Goal: Submit feedback/report problem

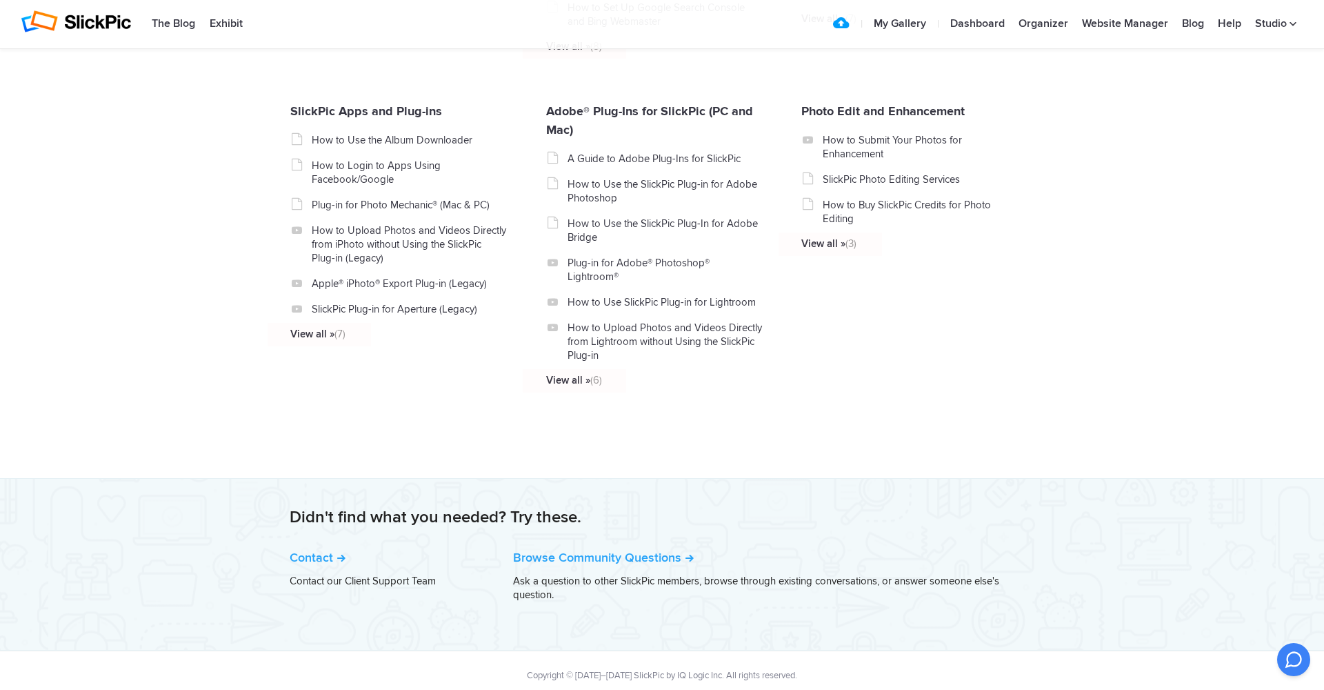
scroll to position [1492, 0]
click at [632, 550] on link "Browse Community Questions" at bounding box center [603, 557] width 181 height 15
click at [325, 550] on link "Contact" at bounding box center [318, 557] width 56 height 15
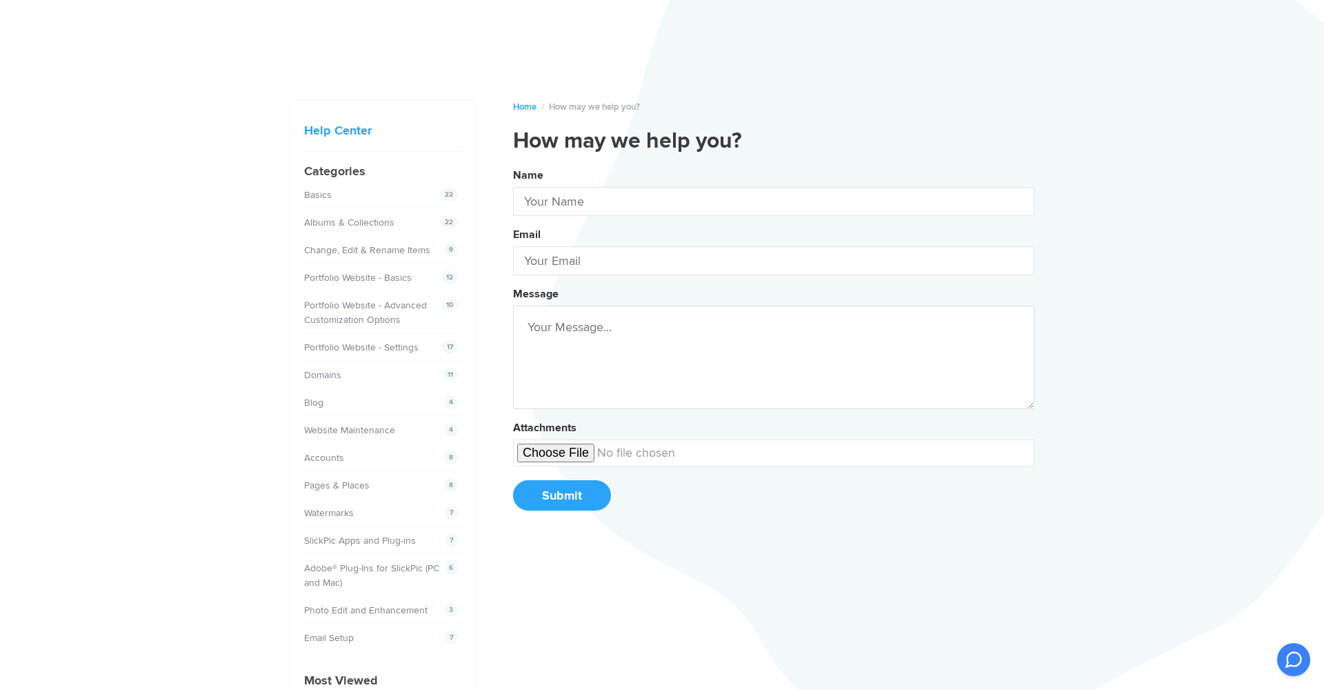
type input "Studio [GEOGRAPHIC_DATA]"
type input "[DOMAIN_NAME][EMAIL_ADDRESS][DOMAIN_NAME]"
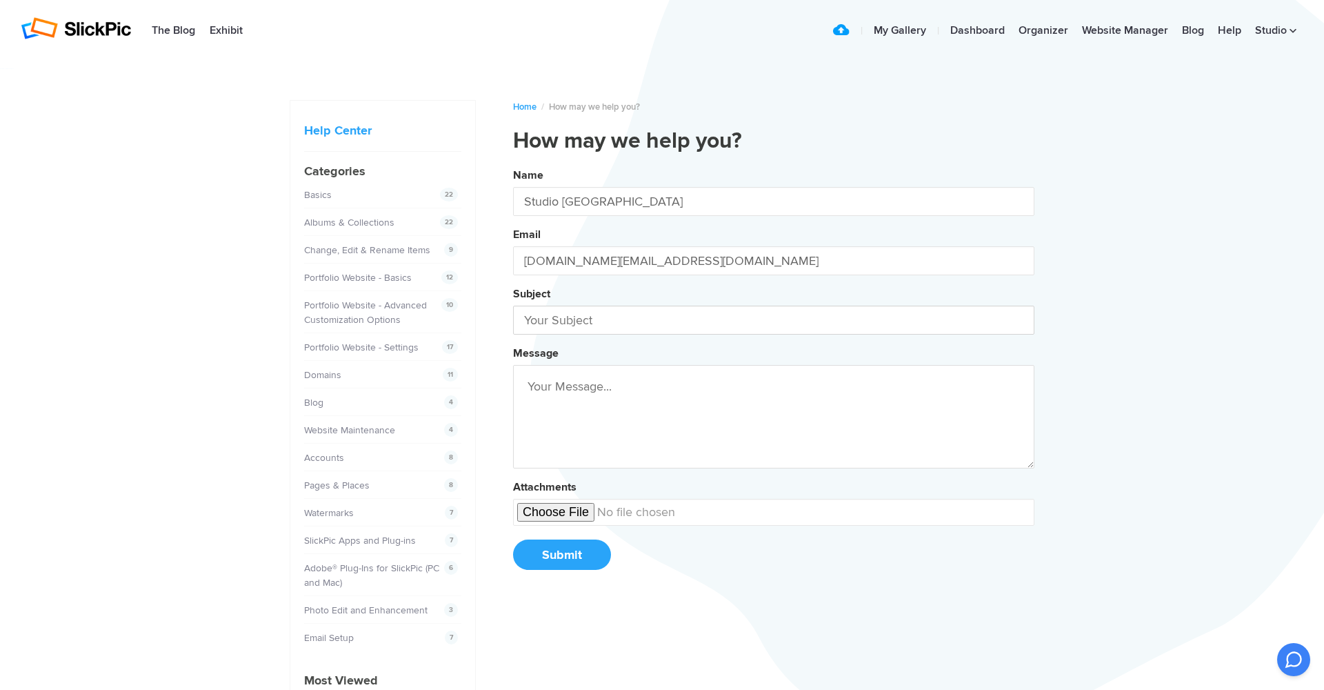
drag, startPoint x: 565, startPoint y: 314, endPoint x: 600, endPoint y: 316, distance: 35.2
click at [565, 314] on input "text" at bounding box center [773, 319] width 521 height 29
click at [774, 375] on button "Name Studio FL Email www.studiofl.fr@gmail.com Subject problem Message Attachme…" at bounding box center [773, 373] width 521 height 421
click at [774, 375] on button "Name Studio FL Email www.studiofl.fr@gmail.com Subject problem on Message Attac…" at bounding box center [773, 373] width 521 height 421
click at [774, 375] on button "Name Studio FL Email www.studiofl.fr@gmail.com Subject problem on the Message A…" at bounding box center [773, 373] width 521 height 421
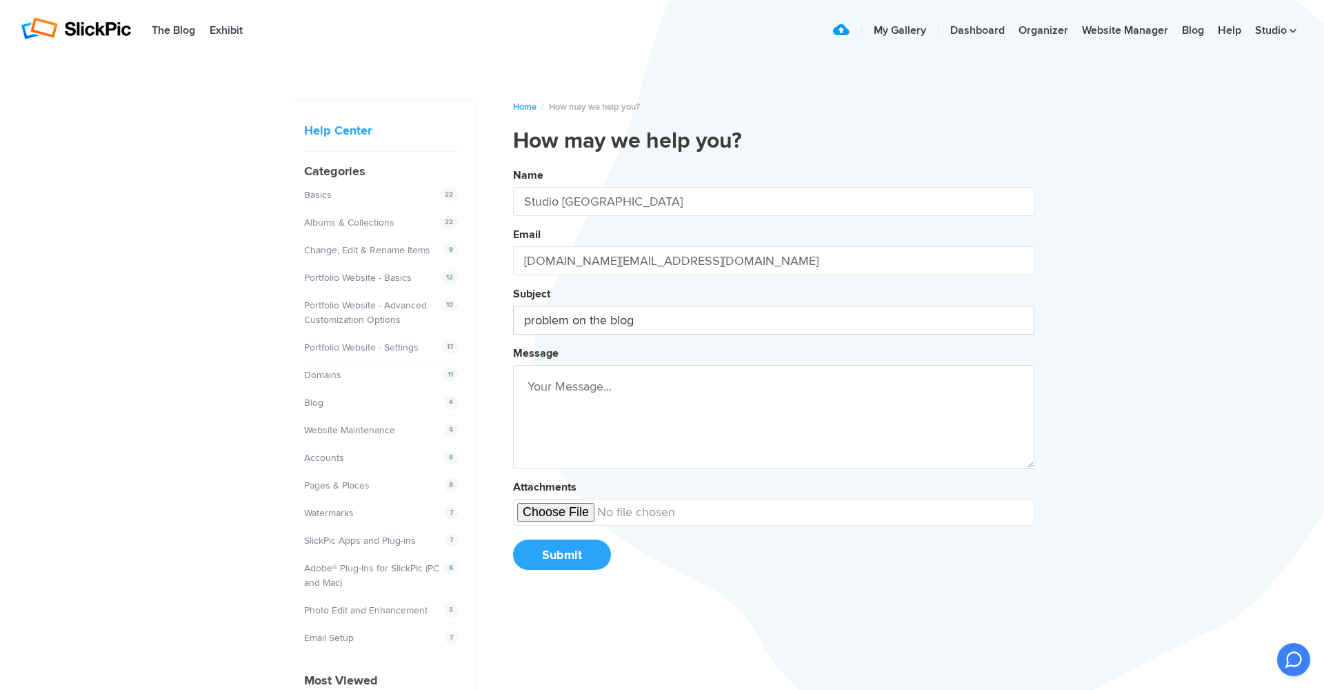
click at [774, 375] on button "Name Studio FL Email www.studiofl.fr@gmail.com Subject problem on the blog Mess…" at bounding box center [773, 373] width 521 height 421
type input "problem on the blog"
click at [663, 426] on textarea at bounding box center [773, 416] width 521 height 103
paste textarea "Le choix du photographe de mariage est une décision clé dans l’organisation de …"
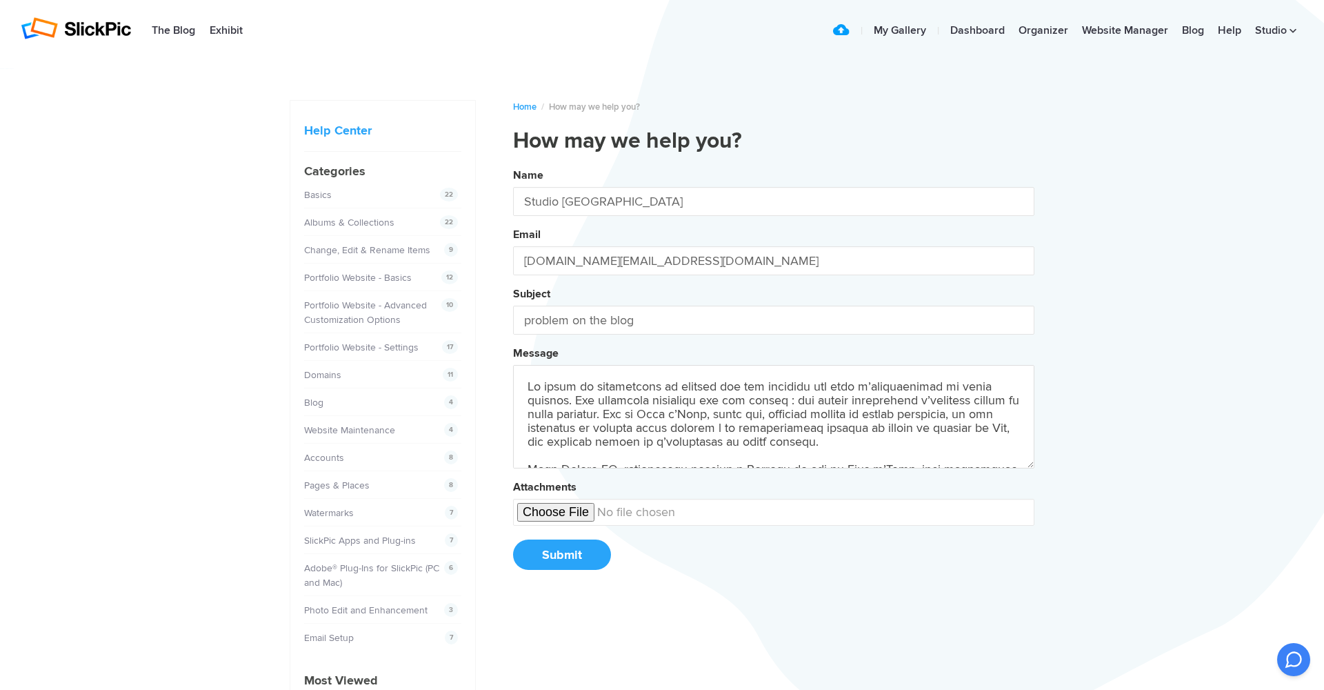
drag, startPoint x: 528, startPoint y: 390, endPoint x: 540, endPoint y: 390, distance: 12.4
click at [528, 390] on textarea at bounding box center [773, 416] width 521 height 103
paste textarea "Good evening, I sent you a first message 48 hours ago but have not received any…"
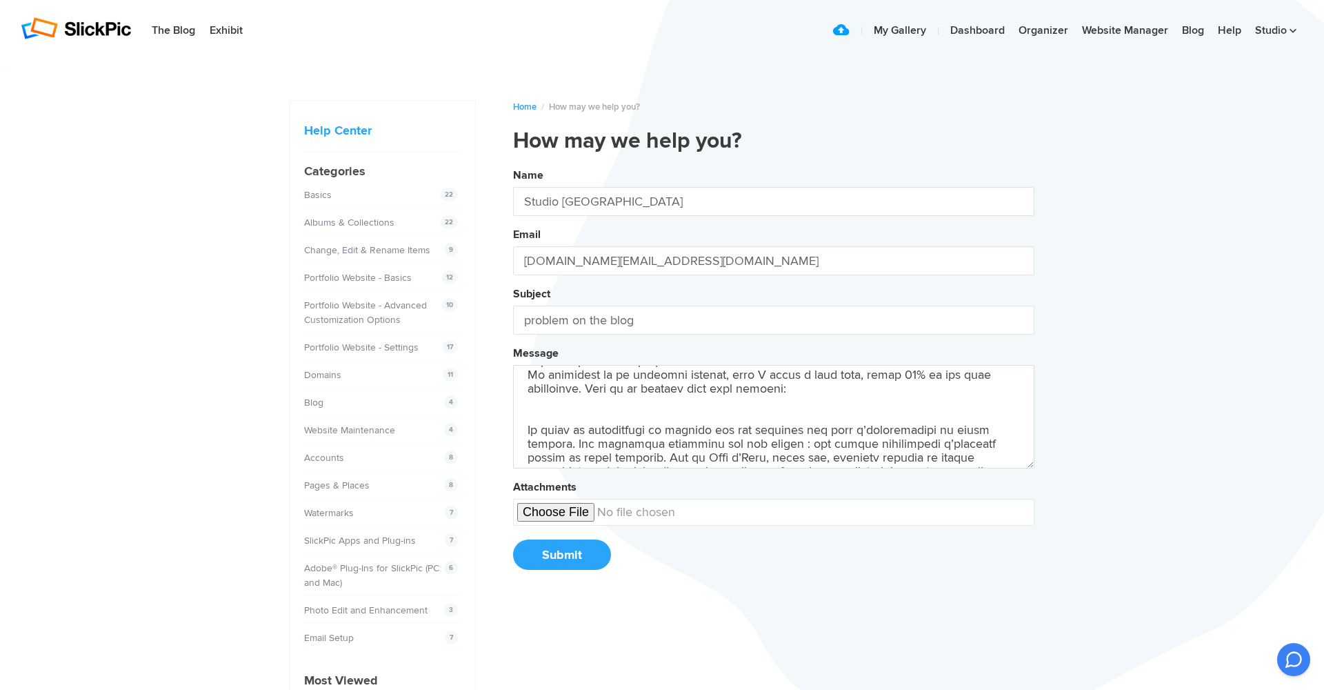
paste textarea "https://studiofl.slickpic.com/blog/etape-1-choisir-un-photographe-professionnel…"
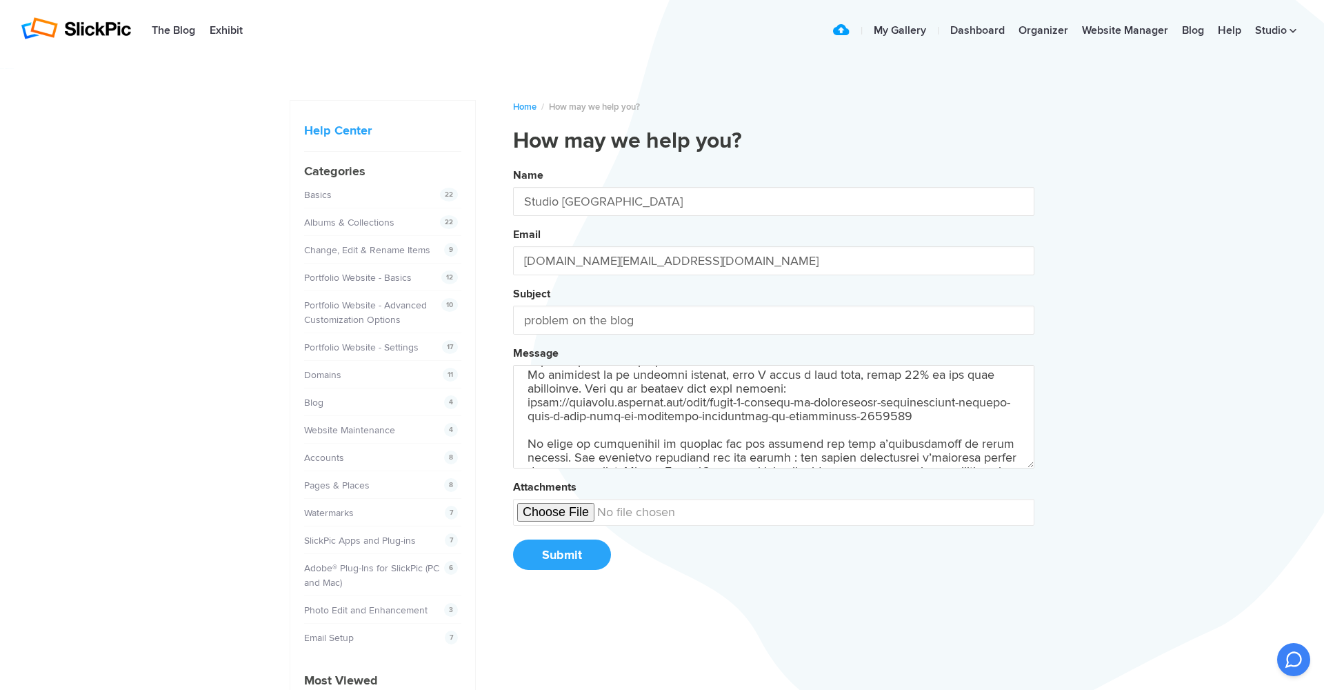
click at [795, 393] on textarea at bounding box center [773, 416] width 521 height 103
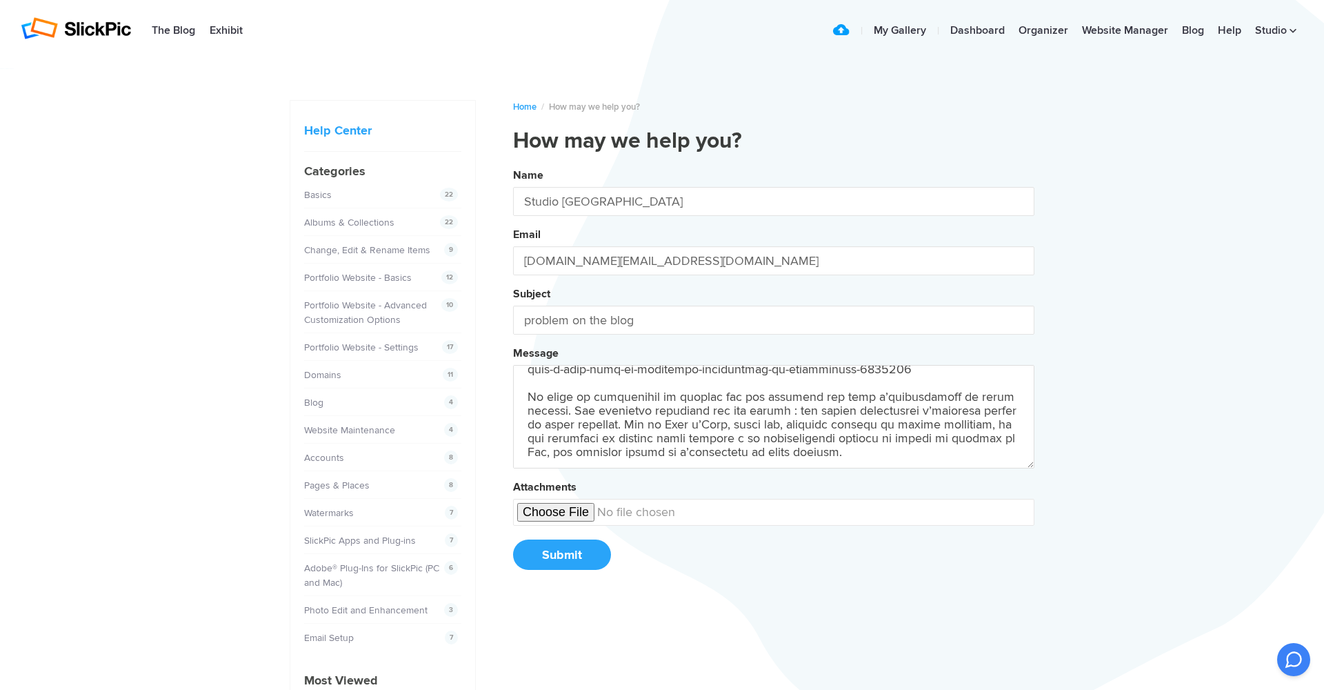
scroll to position [110, 0]
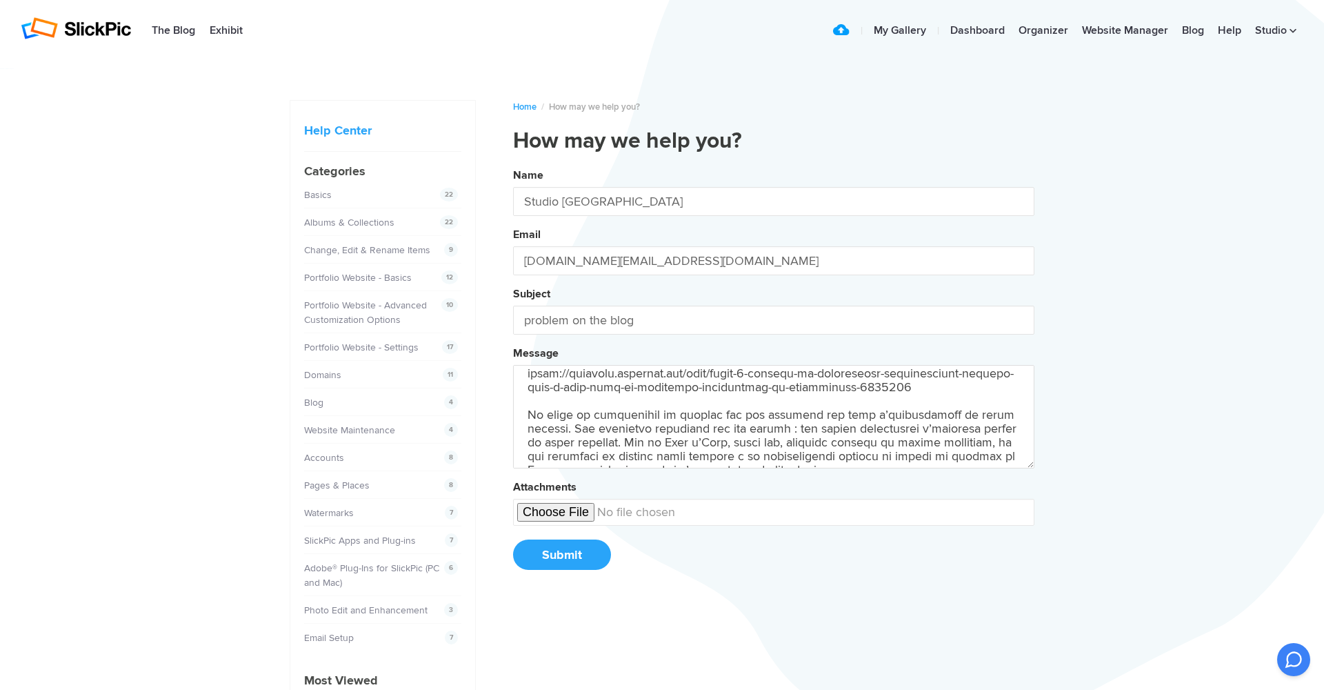
click at [526, 417] on textarea at bounding box center [773, 416] width 521 height 103
click at [548, 401] on textarea at bounding box center [773, 416] width 521 height 103
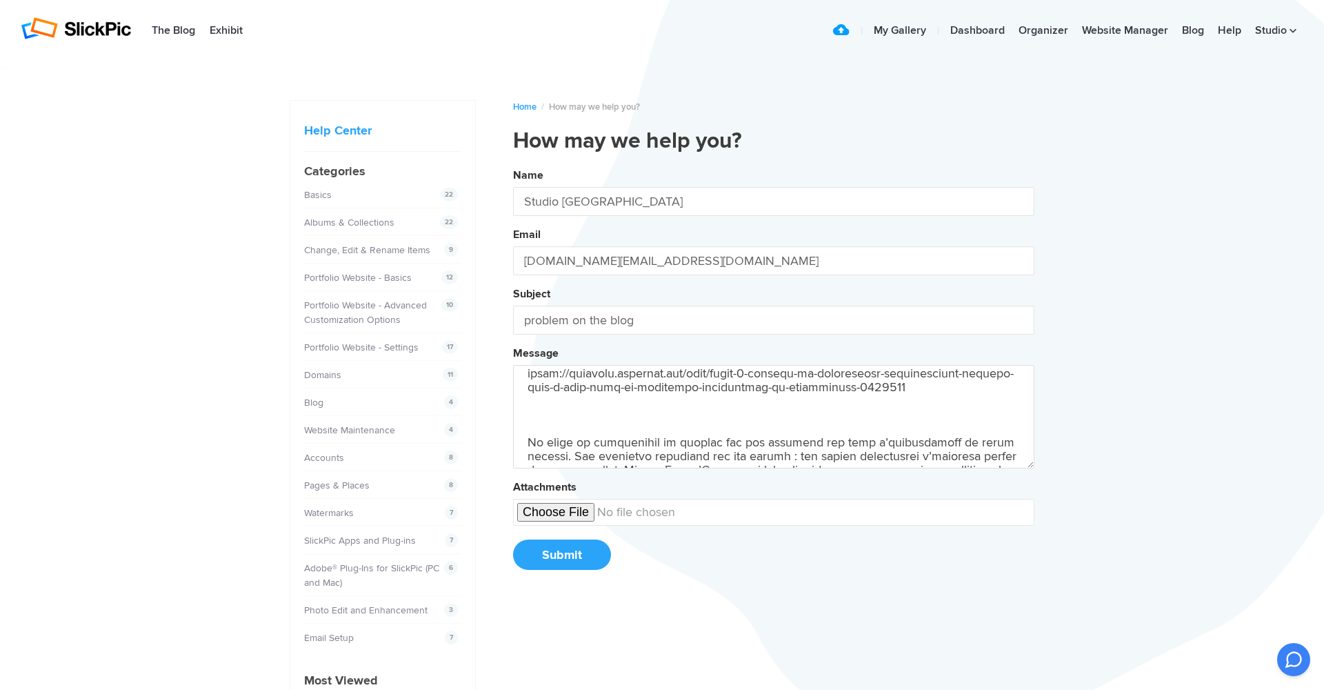
paste textarea "Below is the full text I had originally saved (in French):"
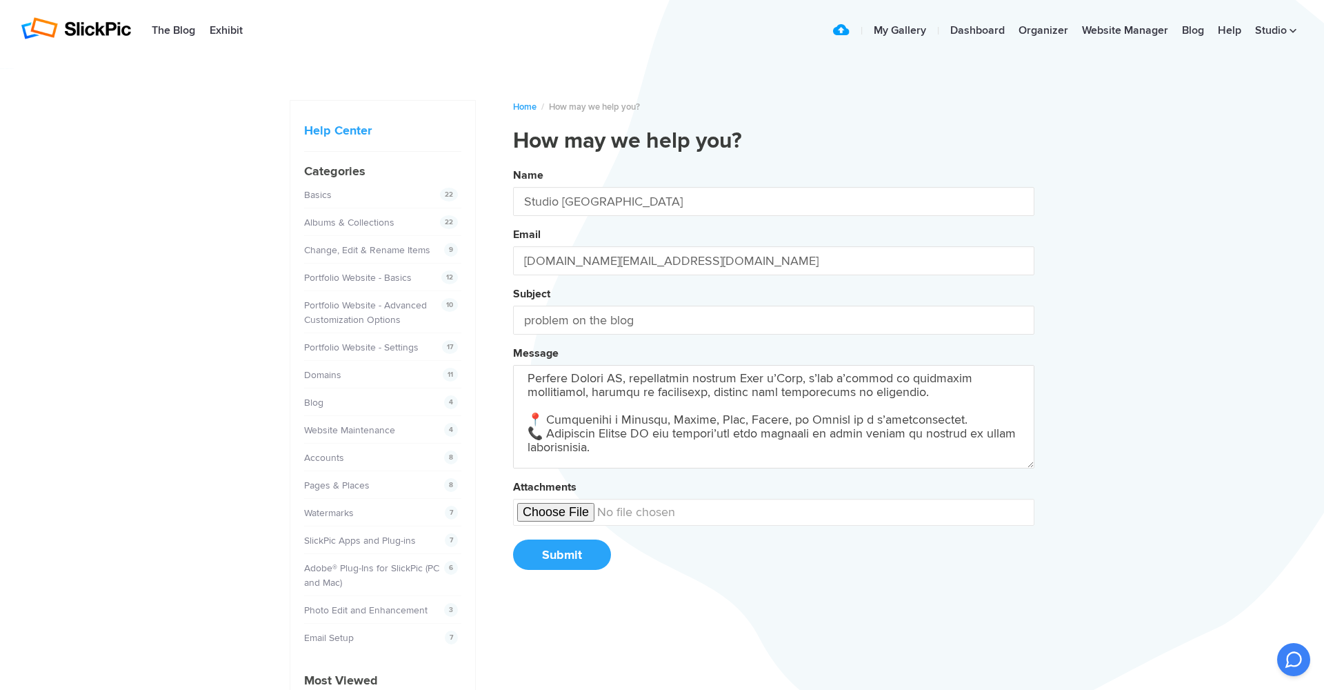
scroll to position [1374, 0]
click at [748, 457] on textarea at bounding box center [773, 416] width 521 height 103
paste textarea "This issue makes it impossible to properly publish my articles on your platform…"
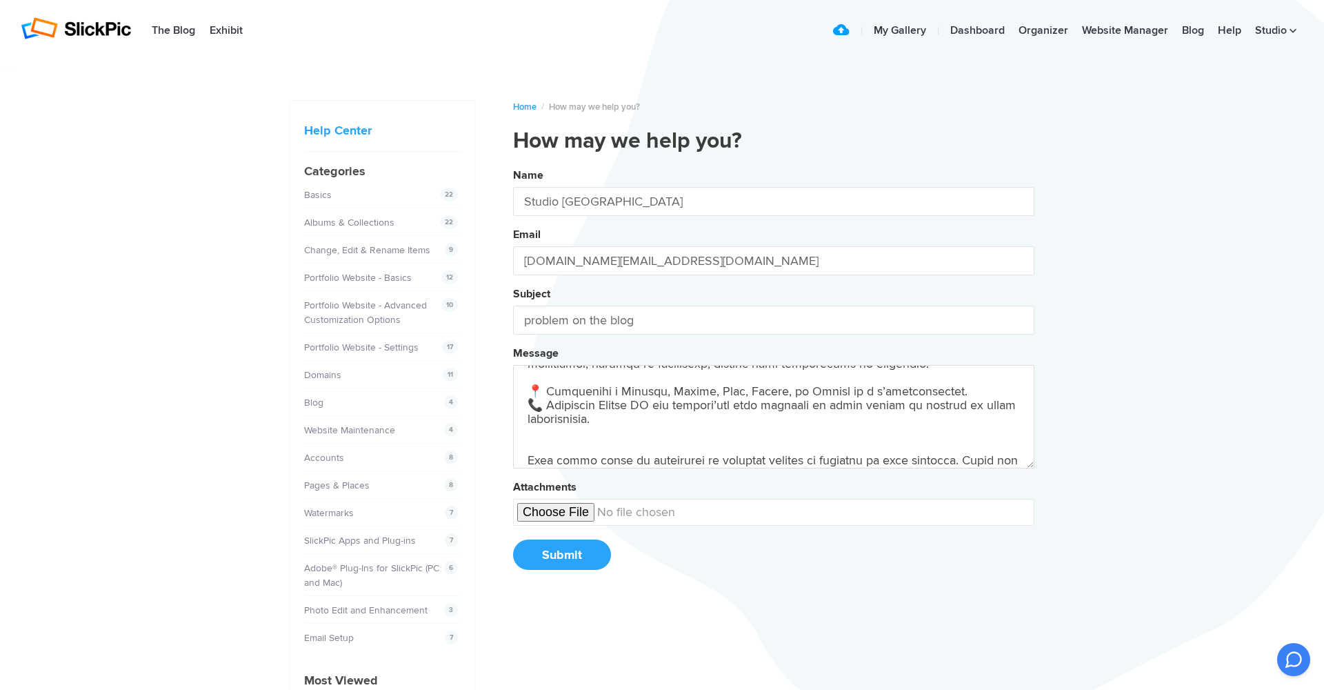
scroll to position [1456, 0]
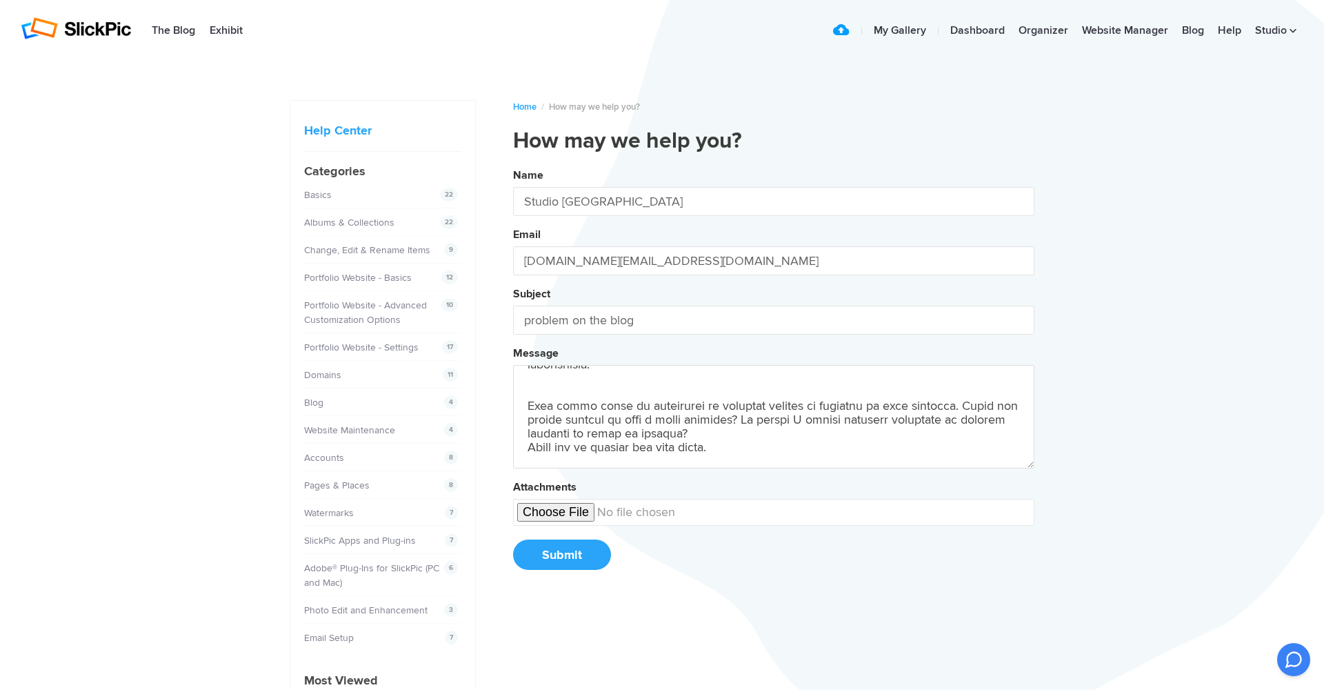
type textarea "Good evening, I sent you a first message 48 hours ago but have not received any…"
click at [562, 554] on button "Submit" at bounding box center [562, 554] width 98 height 30
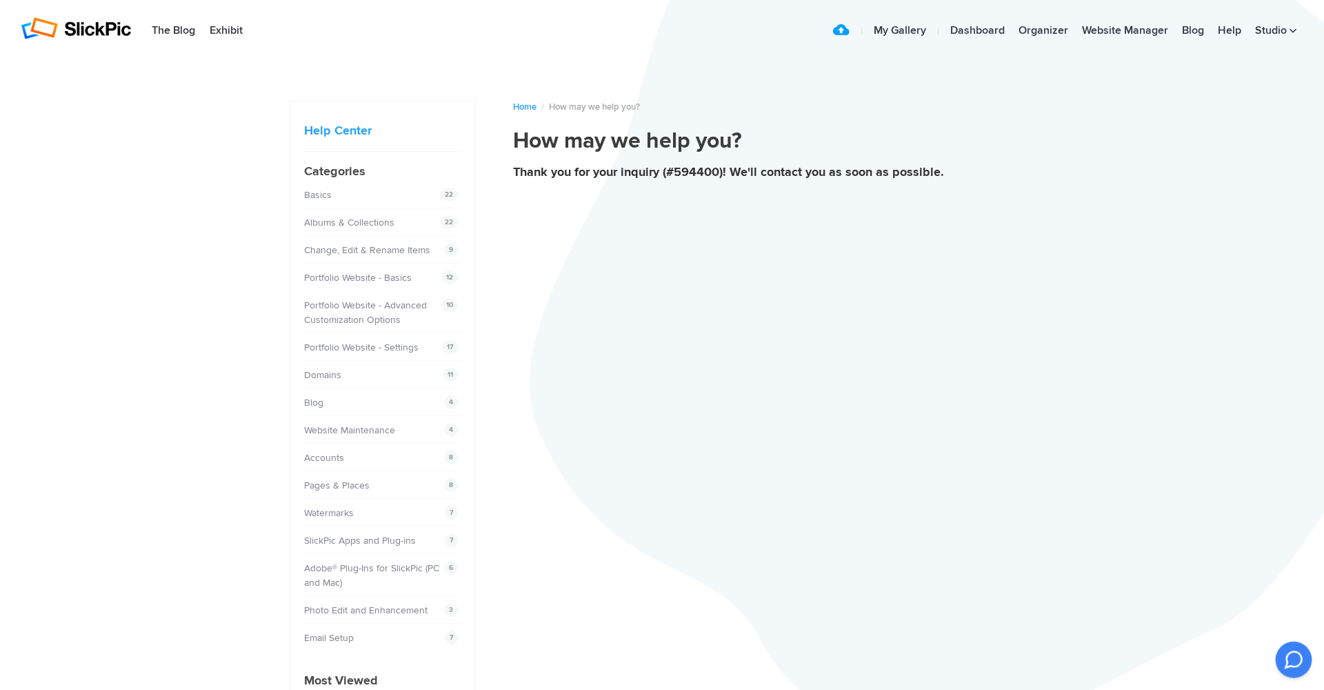
click at [1291, 663] on icon at bounding box center [1293, 659] width 17 height 17
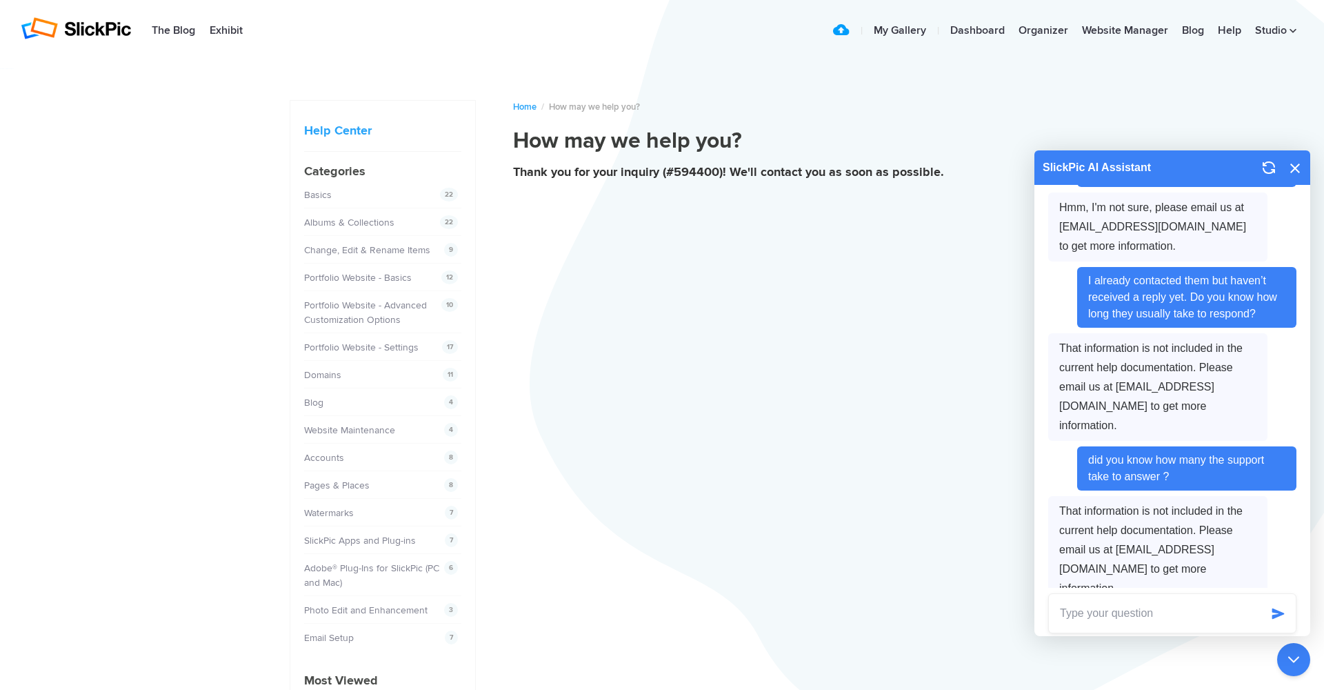
scroll to position [910, 0]
click at [65, 27] on img at bounding box center [76, 28] width 110 height 22
